Goal: Transaction & Acquisition: Purchase product/service

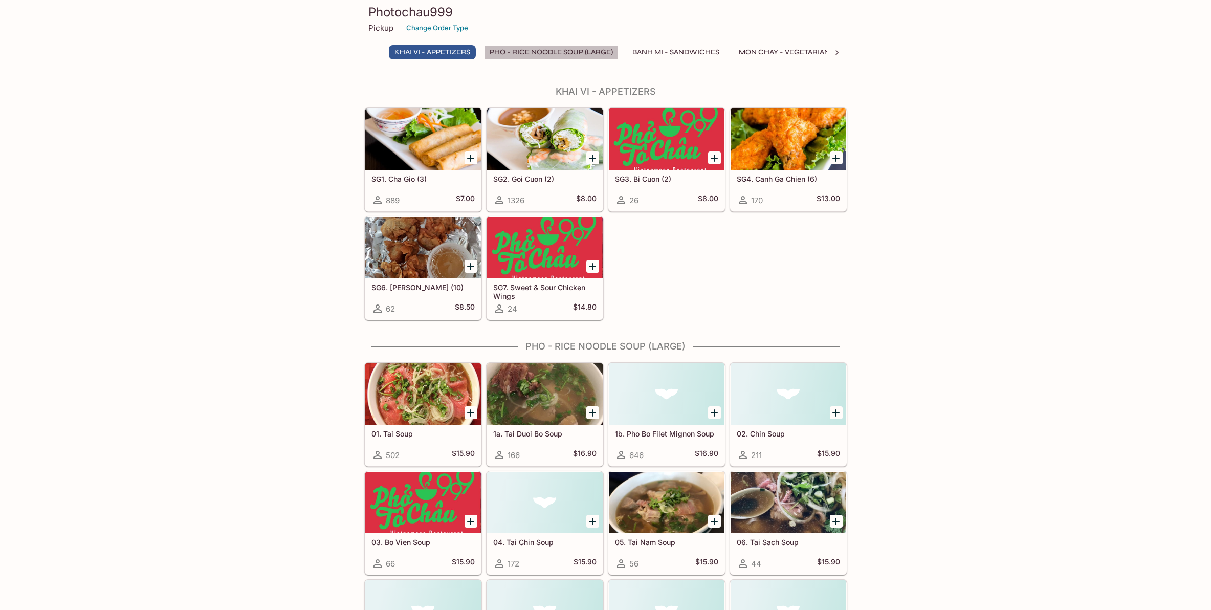
click at [535, 56] on button "Pho - Rice Noodle Soup (Large)" at bounding box center [551, 52] width 135 height 14
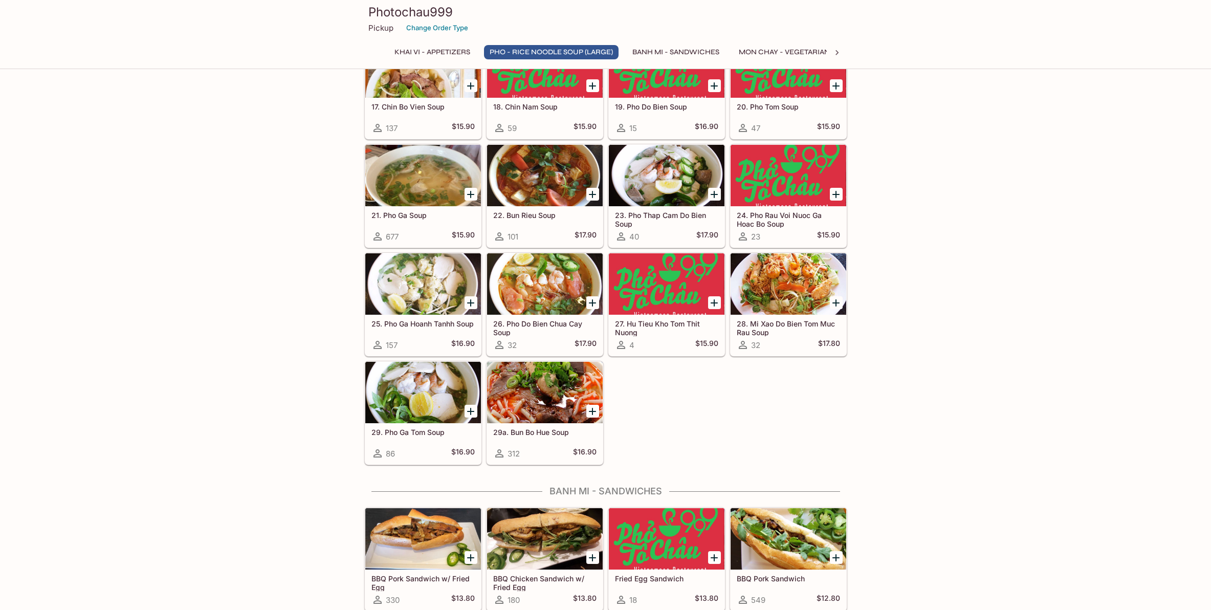
scroll to position [767, 0]
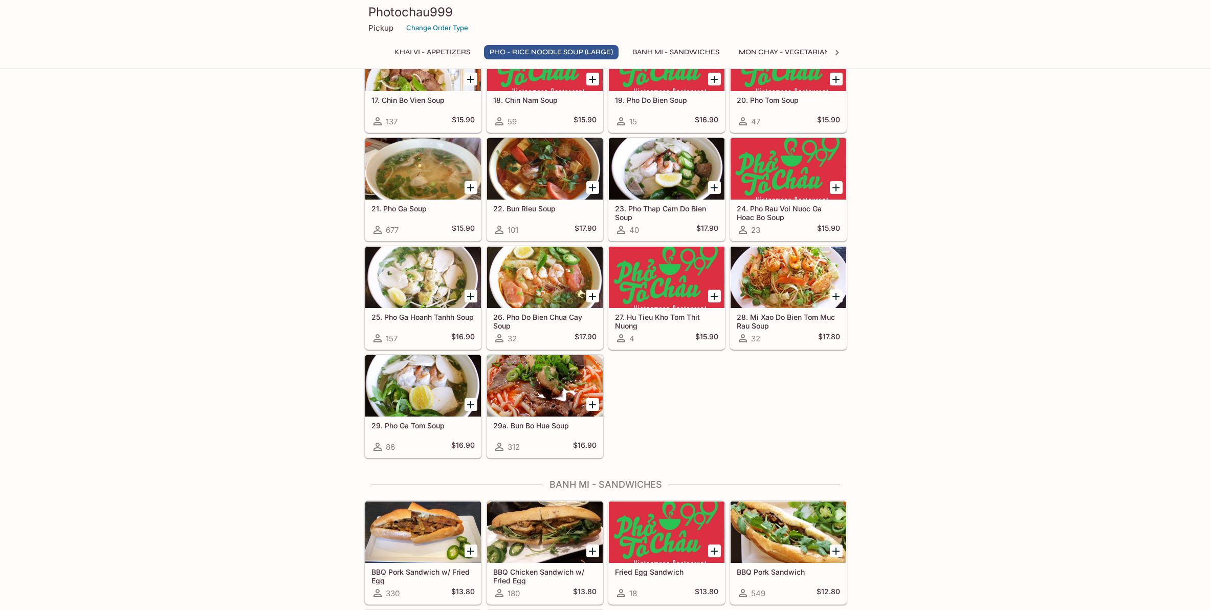
click at [594, 297] on icon "Add 26. Pho Do Bien Chua Cay Soup" at bounding box center [592, 296] width 12 height 12
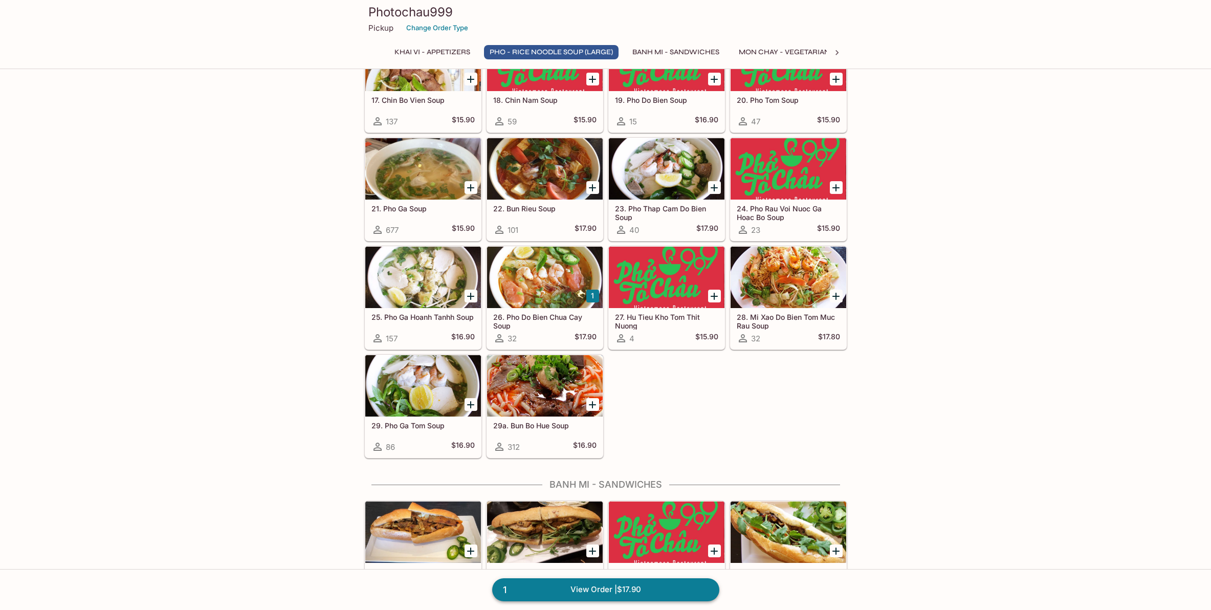
click at [500, 590] on span "1" at bounding box center [505, 590] width 16 height 14
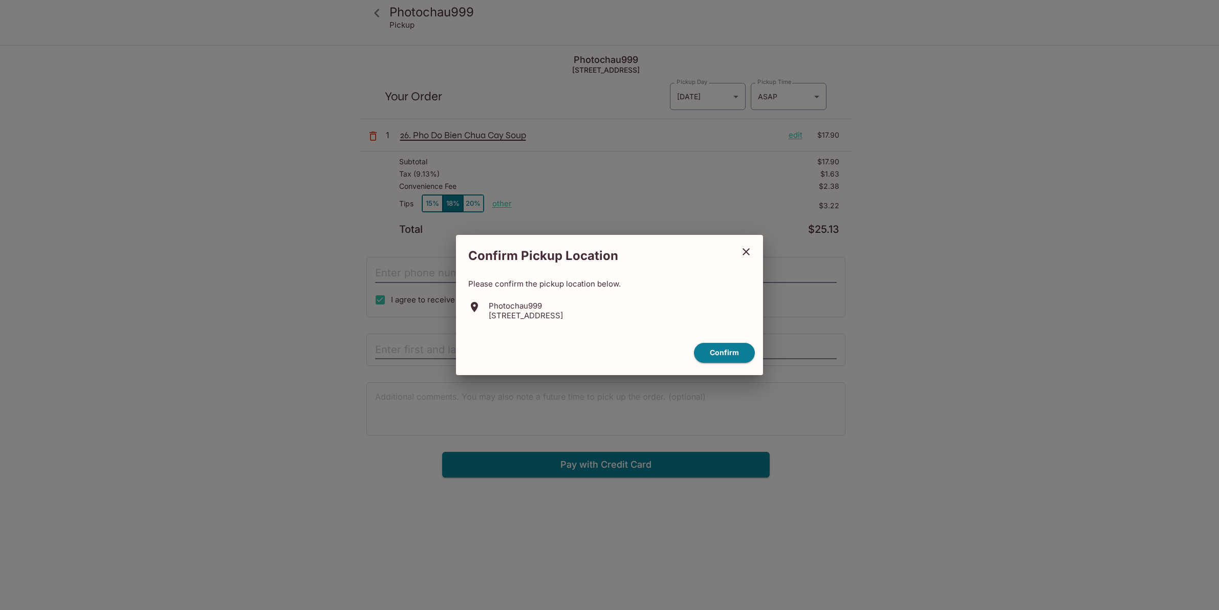
click at [742, 252] on icon "close" at bounding box center [746, 252] width 12 height 12
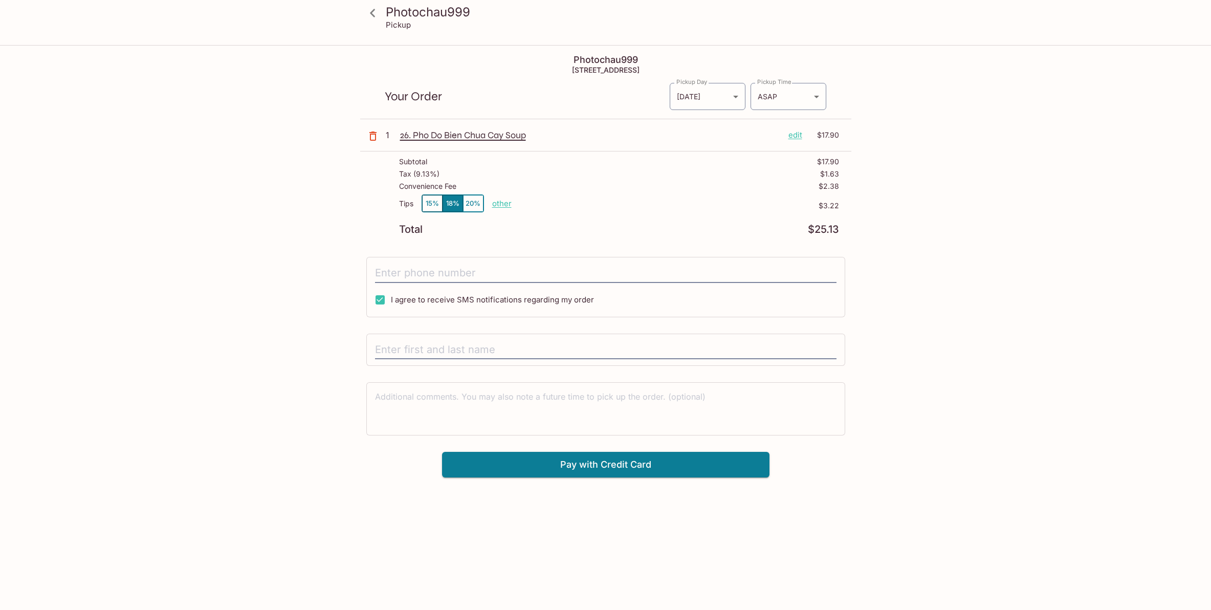
scroll to position [183, 0]
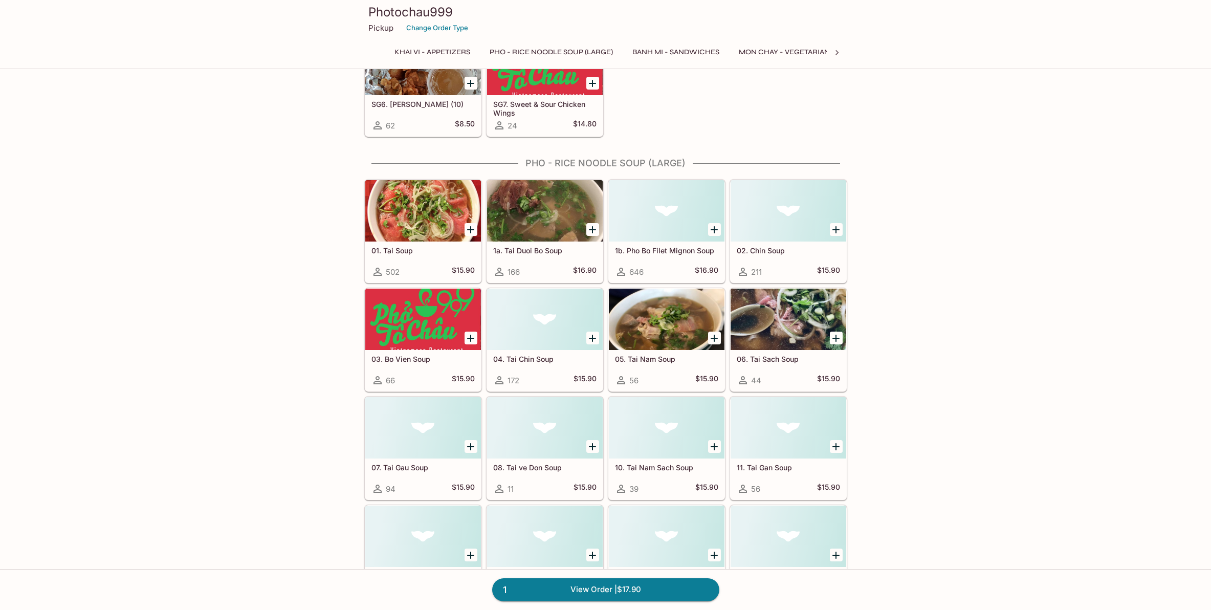
drag, startPoint x: 1037, startPoint y: 419, endPoint x: 505, endPoint y: 379, distance: 533.6
drag, startPoint x: 954, startPoint y: 304, endPoint x: 355, endPoint y: 437, distance: 613.7
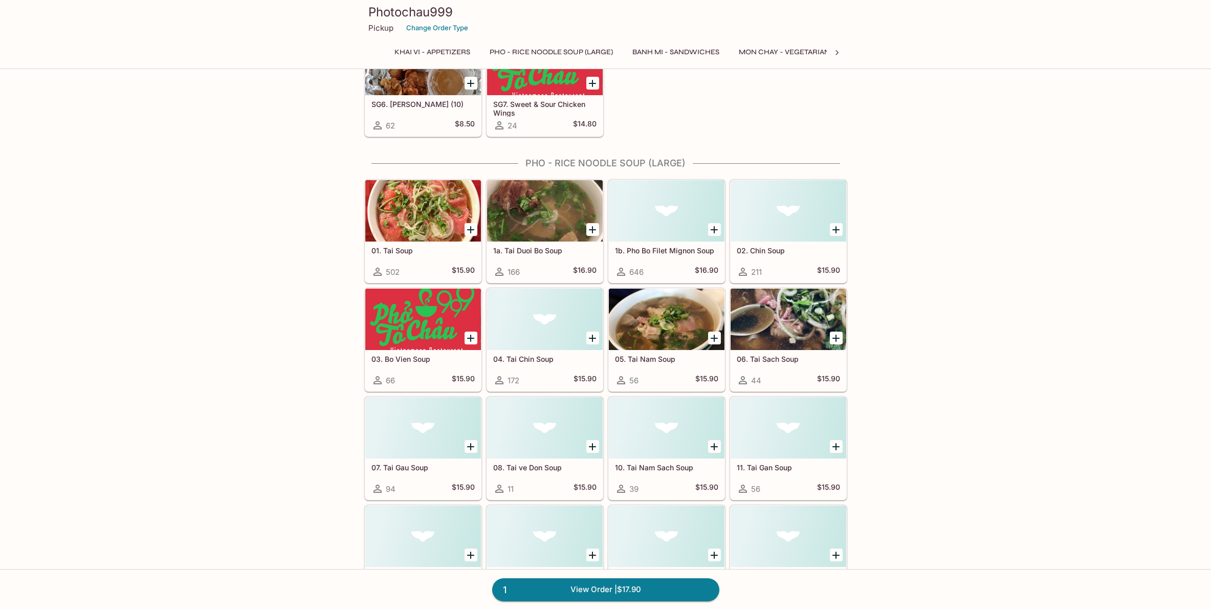
drag, startPoint x: 359, startPoint y: 424, endPoint x: 829, endPoint y: 403, distance: 471.1
drag, startPoint x: 858, startPoint y: 240, endPoint x: 858, endPoint y: 217, distance: 23.0
drag, startPoint x: 1027, startPoint y: 106, endPoint x: 1021, endPoint y: 18, distance: 88.2
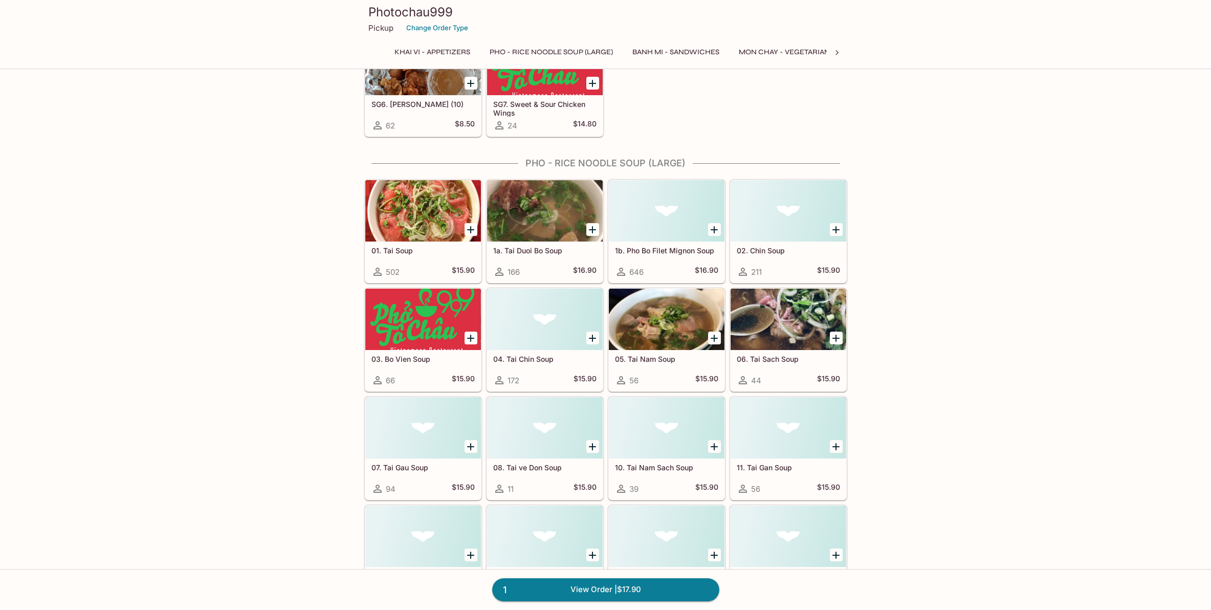
drag, startPoint x: 1108, startPoint y: 456, endPoint x: 1199, endPoint y: 556, distance: 134.7
drag, startPoint x: 1062, startPoint y: 349, endPoint x: 1062, endPoint y: 356, distance: 6.7
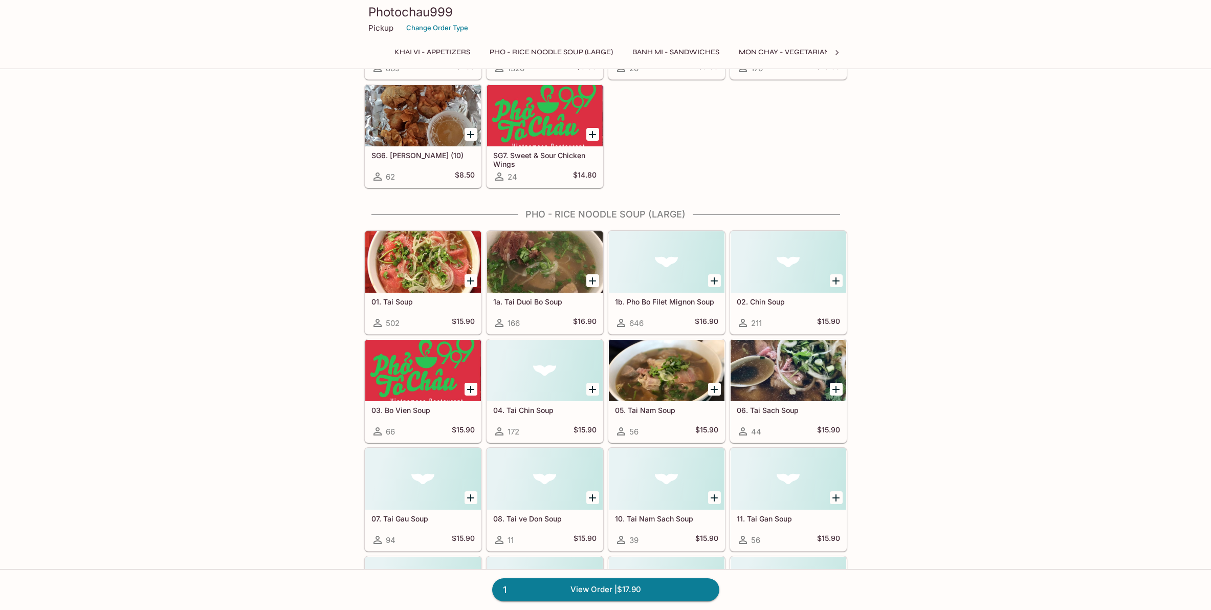
scroll to position [132, 0]
